Goal: Information Seeking & Learning: Learn about a topic

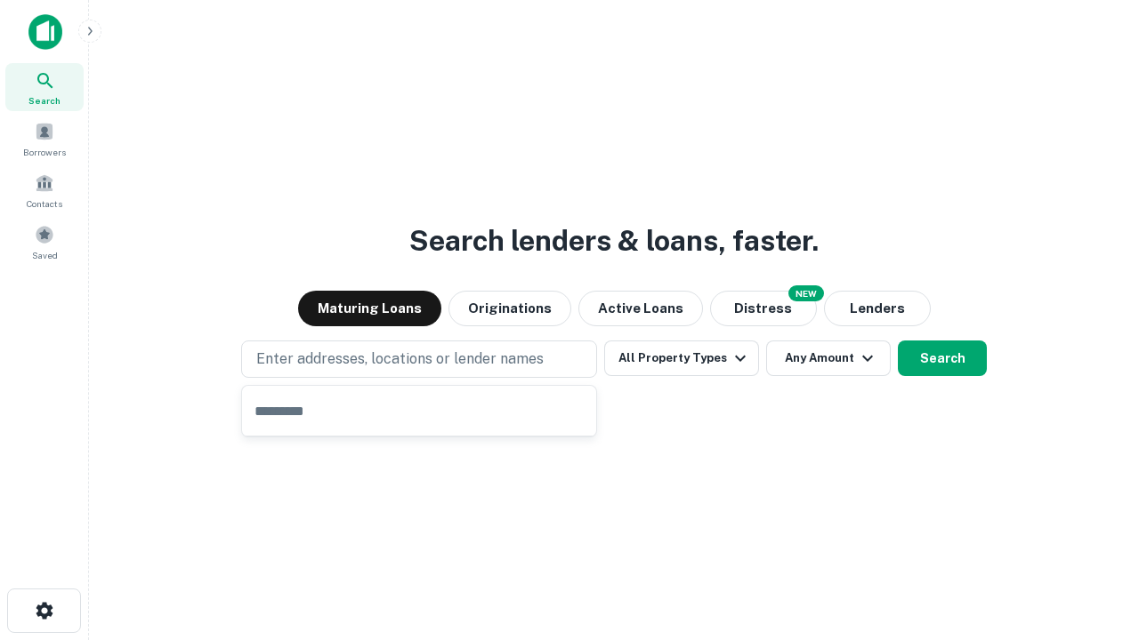
type input "**********"
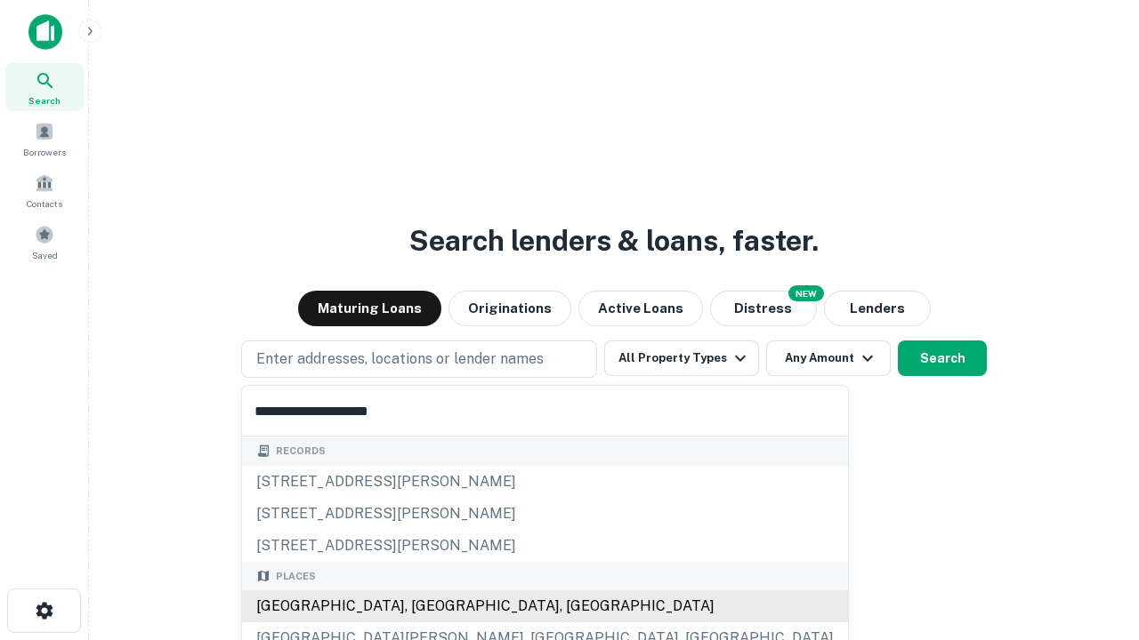
click at [425, 607] on div "[GEOGRAPHIC_DATA], [GEOGRAPHIC_DATA], [GEOGRAPHIC_DATA]" at bounding box center [545, 607] width 606 height 32
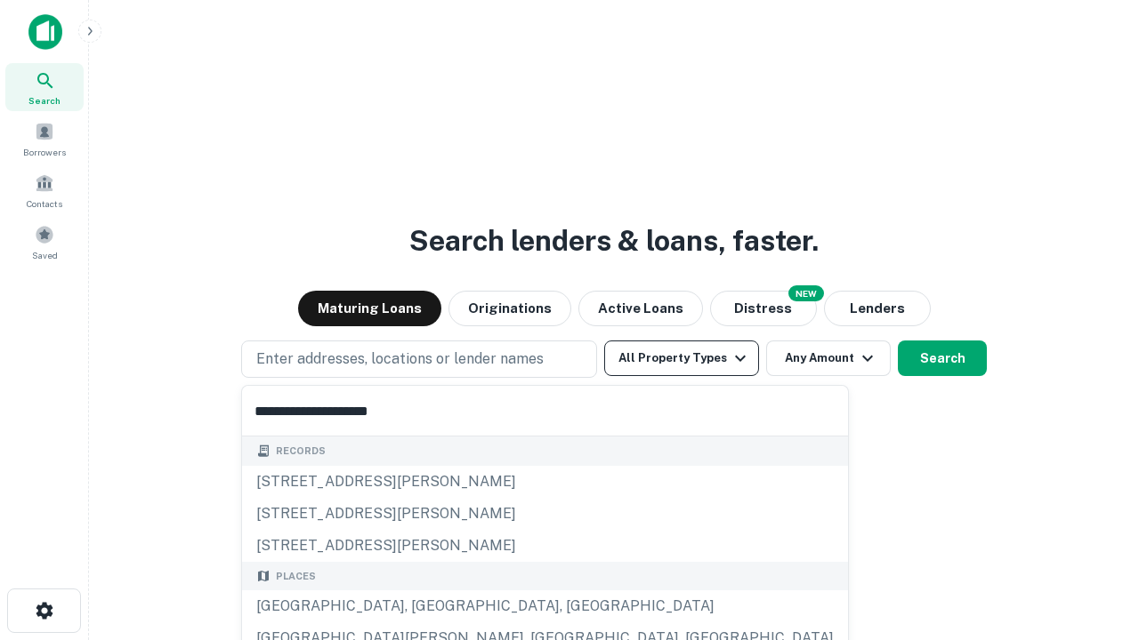
click at [681, 358] on button "All Property Types" at bounding box center [681, 359] width 155 height 36
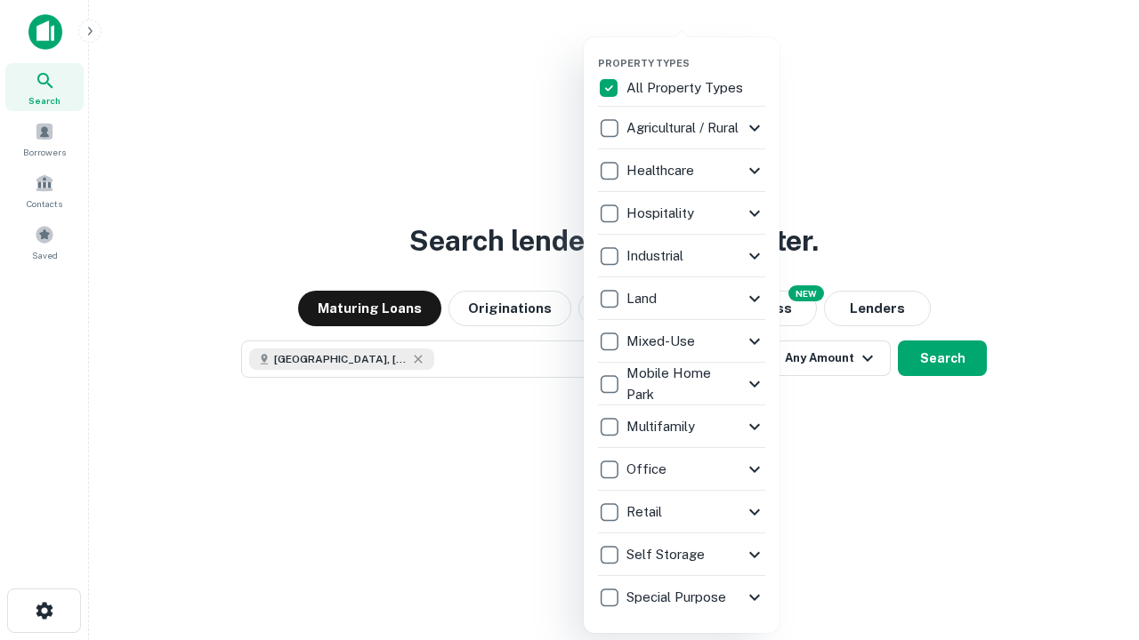
click at [696, 52] on button "button" at bounding box center [696, 52] width 196 height 1
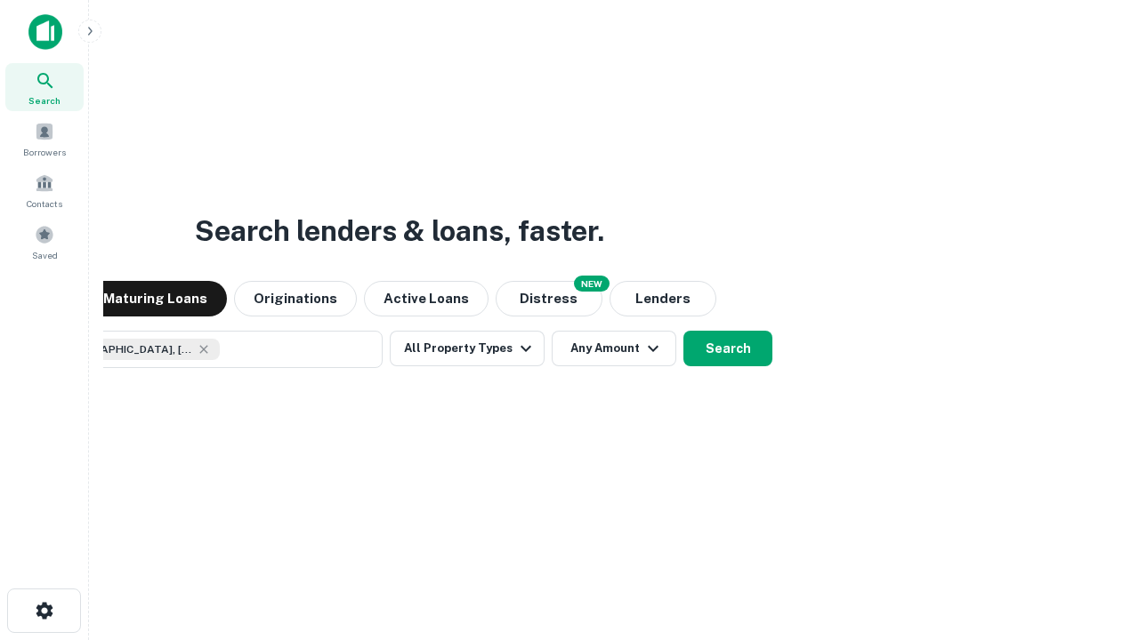
scroll to position [28, 0]
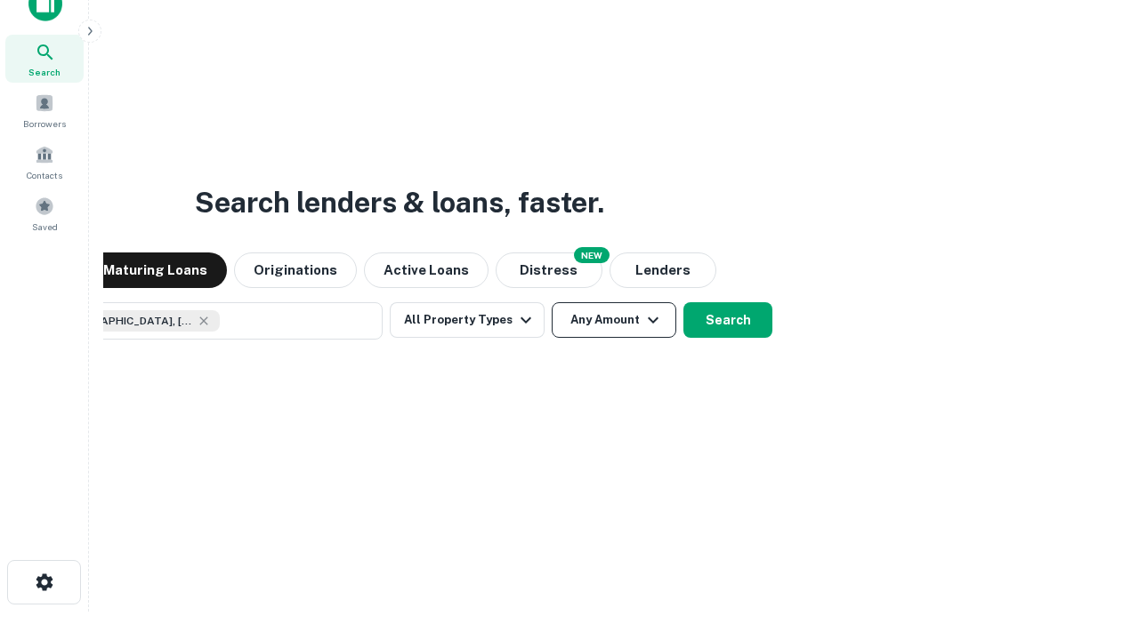
click at [551, 302] on button "Any Amount" at bounding box center [613, 320] width 125 height 36
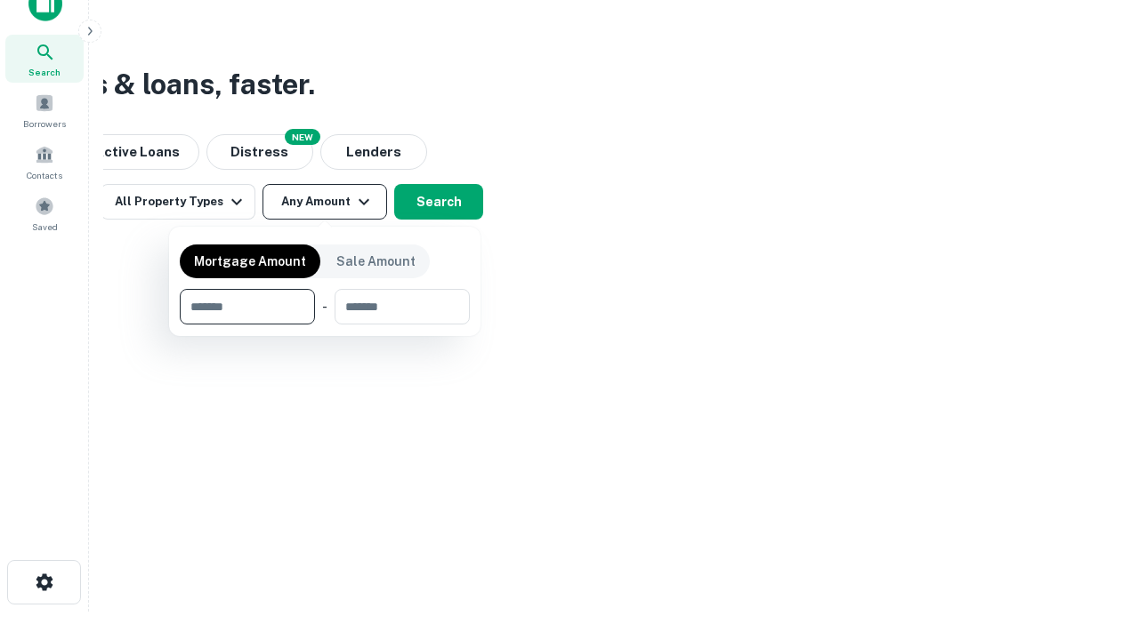
type input "*******"
click at [325, 325] on button "button" at bounding box center [325, 325] width 290 height 1
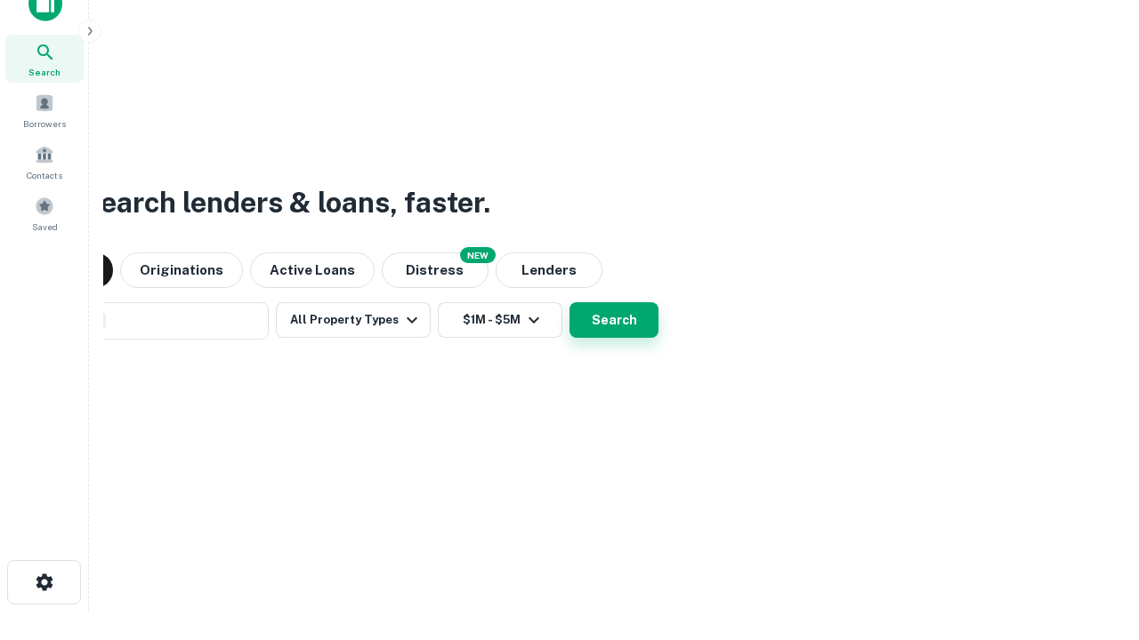
click at [569, 302] on button "Search" at bounding box center [613, 320] width 89 height 36
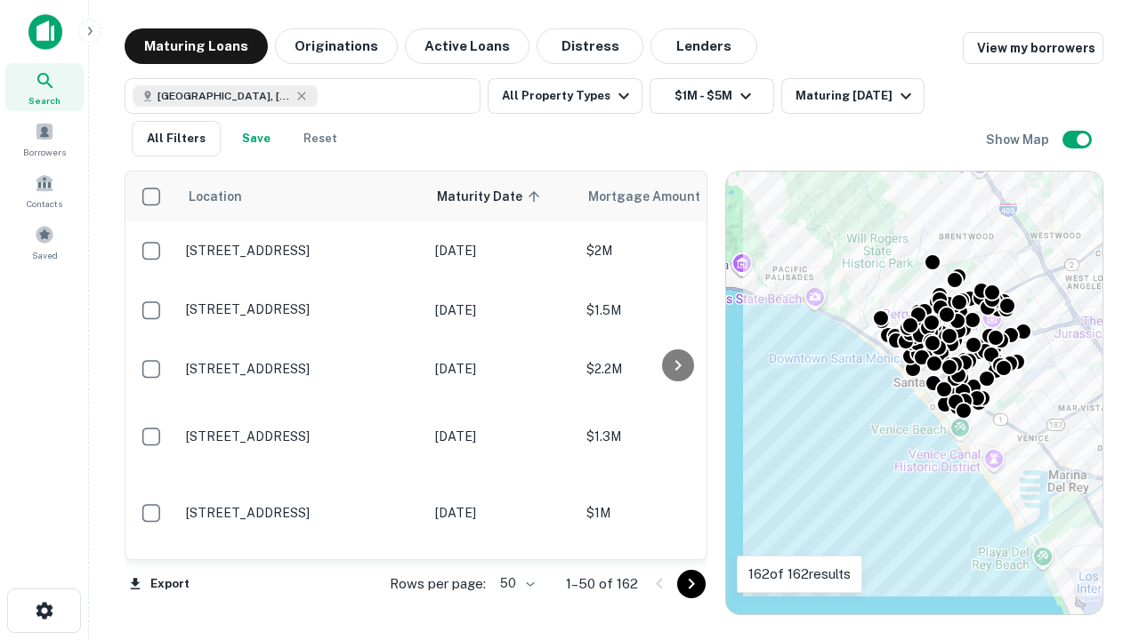
click at [514, 583] on body "Search Borrowers Contacts Saved Maturing Loans Originations Active Loans Distre…" at bounding box center [569, 320] width 1139 height 640
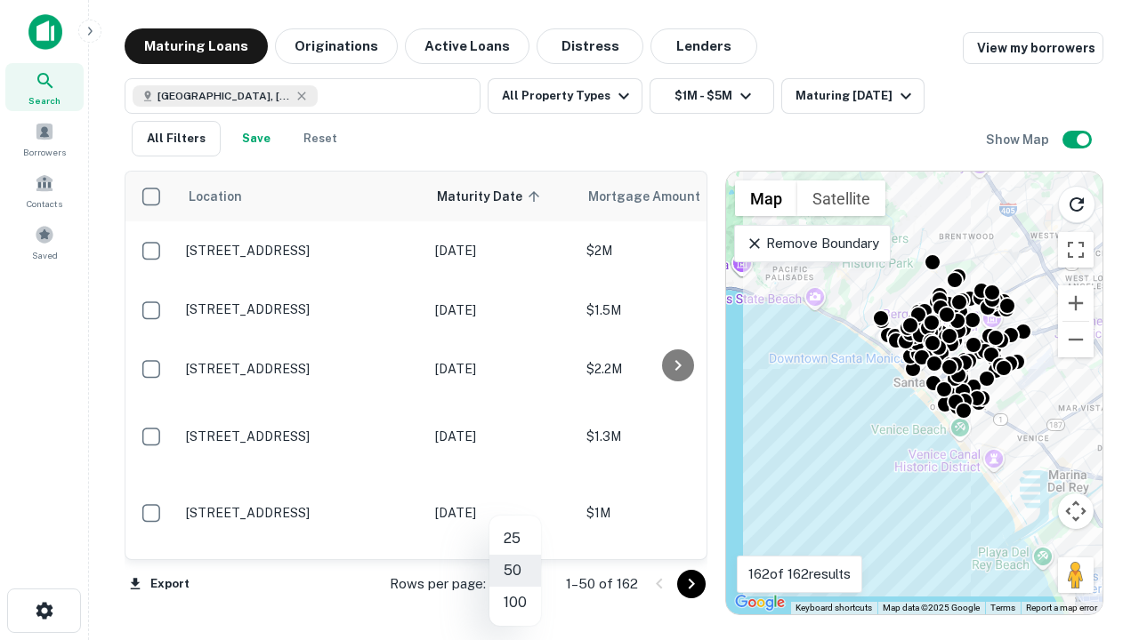
click at [515, 539] on li "25" at bounding box center [515, 539] width 52 height 32
